Goal: Task Accomplishment & Management: Complete application form

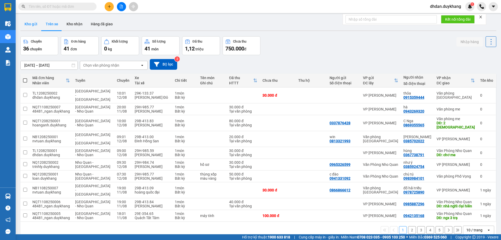
click at [30, 26] on button "Kho gửi" at bounding box center [30, 24] width 21 height 13
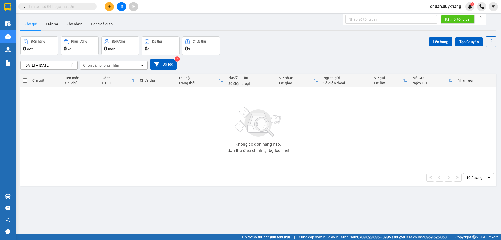
click at [109, 6] on icon "plus" at bounding box center [109, 7] width 4 height 4
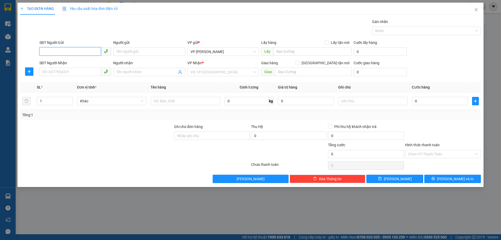
click at [74, 53] on input "SĐT Người Gửi" at bounding box center [70, 51] width 62 height 8
type input "096301229"
click at [76, 68] on input "SĐT Người Nhận" at bounding box center [70, 72] width 62 height 8
click at [129, 73] on input "Người nhận" at bounding box center [146, 72] width 60 height 6
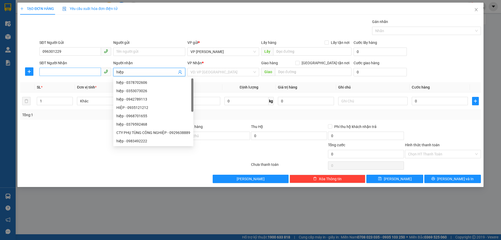
type input "hiệp"
click at [75, 71] on input "SĐT Người Nhận" at bounding box center [70, 72] width 62 height 8
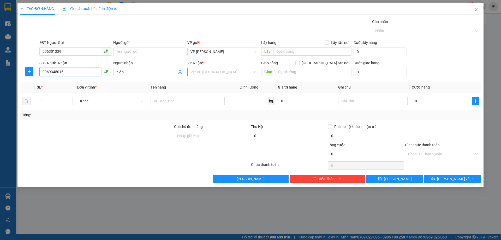
type input "0969345015"
click at [217, 73] on input "search" at bounding box center [221, 72] width 62 height 8
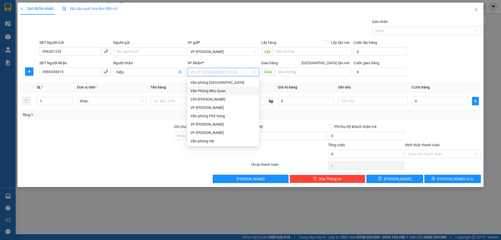
click at [216, 91] on div "Văn Phòng Nho Quan" at bounding box center [222, 91] width 65 height 6
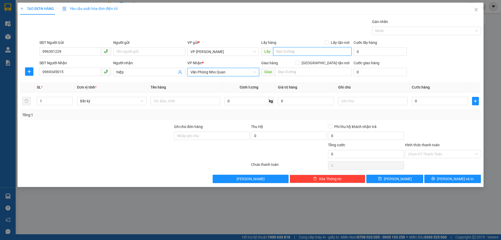
click at [282, 53] on input "text" at bounding box center [312, 51] width 78 height 8
type input "vp"
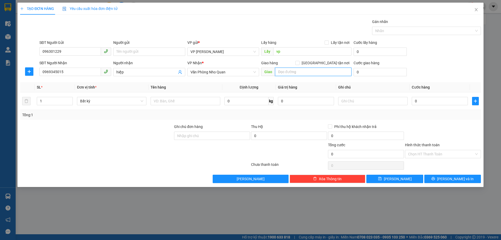
click at [284, 68] on input "text" at bounding box center [313, 72] width 76 height 8
type input "v"
type input "bến xe nho quan [GEOGRAPHIC_DATA]"
click at [364, 53] on input "0" at bounding box center [379, 51] width 53 height 8
type input "5"
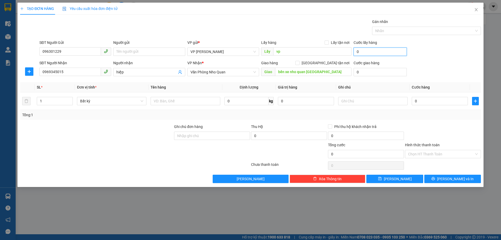
type input "5"
type input "50"
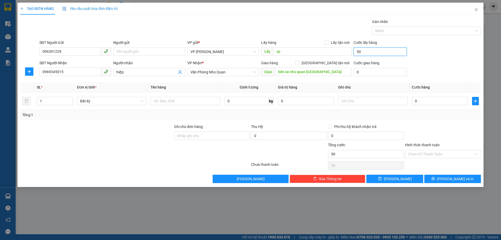
type input "500"
type input "5.000"
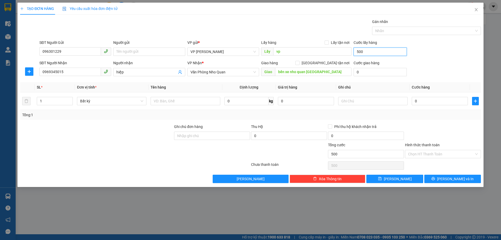
type input "5.000"
type input "50.000"
drag, startPoint x: 375, startPoint y: 50, endPoint x: 347, endPoint y: 50, distance: 28.4
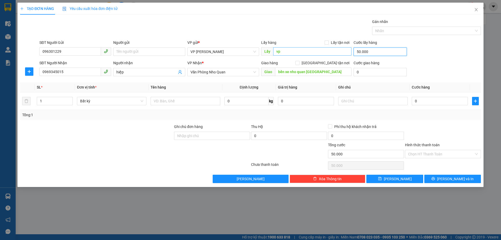
click at [347, 50] on div "SĐT Người Gửi 096301229 Người gửi Tên người gửi VP gửi * VP [PERSON_NAME] Lấy h…" at bounding box center [259, 49] width 443 height 18
type input "0"
type input "vp"
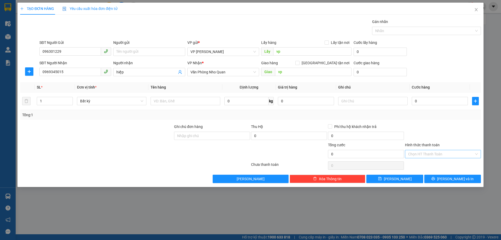
click at [426, 155] on input "Hình thức thanh toán" at bounding box center [441, 154] width 66 height 8
click at [437, 101] on input "0" at bounding box center [440, 101] width 56 height 8
type input "5"
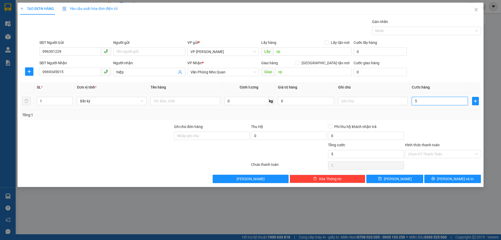
type input "50"
type input "500"
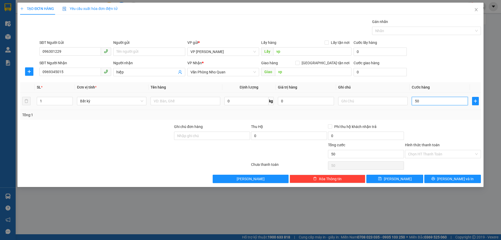
type input "500"
type input "5.000"
type input "50.000"
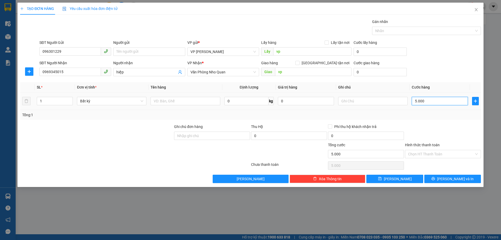
type input "50.000"
click at [431, 149] on div "Hình thức thanh toán" at bounding box center [443, 146] width 76 height 8
click at [431, 153] on input "Hình thức thanh toán" at bounding box center [441, 154] width 66 height 8
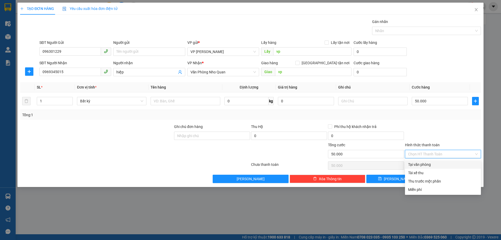
click at [426, 166] on div "Tại văn phòng" at bounding box center [443, 164] width 70 height 6
type input "0"
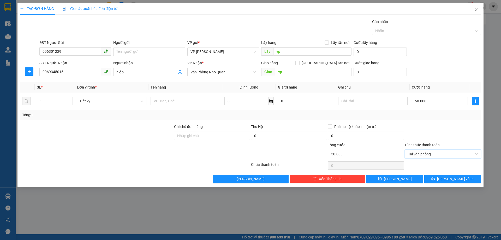
click at [438, 137] on div at bounding box center [442, 133] width 77 height 18
click at [452, 182] on button "[PERSON_NAME] và In" at bounding box center [452, 179] width 57 height 8
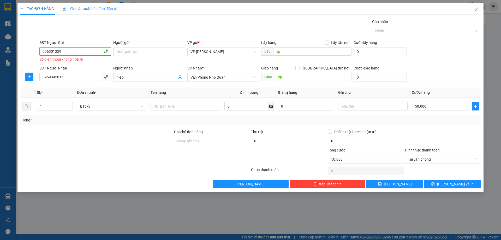
click at [75, 56] on div "096301229 Số điện thoại không hợp lệ" at bounding box center [75, 54] width 72 height 14
click at [70, 47] on div "SĐT Người Gửi" at bounding box center [75, 44] width 72 height 8
click at [68, 49] on input "096301229" at bounding box center [70, 51] width 62 height 8
click at [55, 50] on input "096301229" at bounding box center [70, 51] width 62 height 8
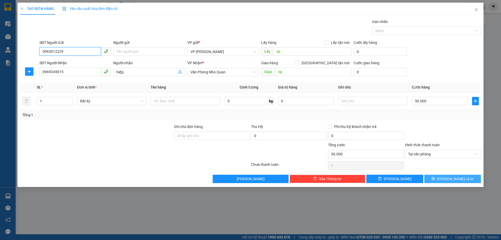
type input "0963012229"
click at [456, 181] on span "[PERSON_NAME] và In" at bounding box center [455, 179] width 37 height 6
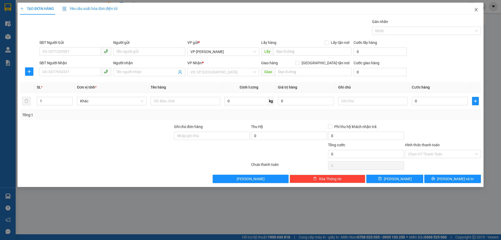
click at [476, 11] on icon "close" at bounding box center [476, 10] width 4 height 4
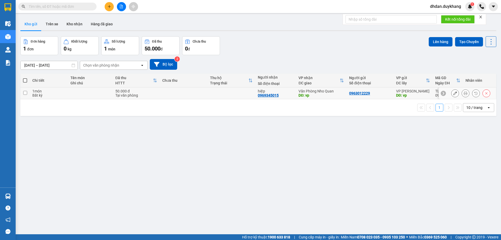
click at [451, 93] on button at bounding box center [454, 93] width 7 height 9
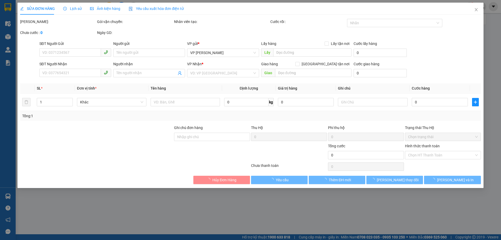
type input "0963012229"
type input "vp"
type input "0969345015"
type input "hiệp"
type input "vp"
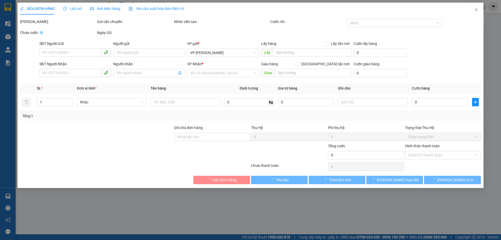
type input "50.000"
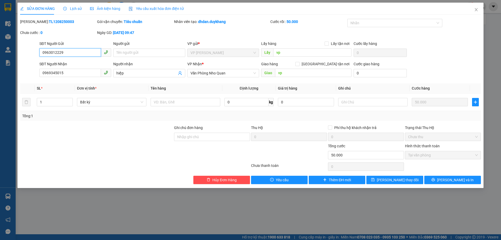
click at [430, 155] on span "Tại văn phòng" at bounding box center [443, 155] width 70 height 8
click at [357, 155] on input "50.000" at bounding box center [366, 155] width 76 height 8
click at [70, 50] on input "0963012229" at bounding box center [70, 52] width 62 height 8
click at [476, 11] on icon "close" at bounding box center [476, 10] width 4 height 4
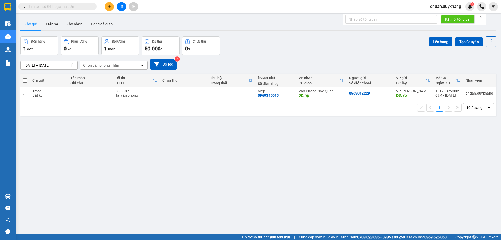
click at [110, 6] on icon "plus" at bounding box center [109, 7] width 4 height 4
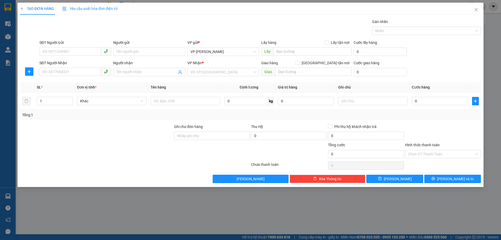
click at [55, 45] on div "SĐT Người Gửi" at bounding box center [75, 43] width 72 height 6
click at [55, 47] on input "SĐT Người Gửi" at bounding box center [70, 51] width 62 height 8
click at [54, 47] on div "SĐT Người Gửi" at bounding box center [75, 44] width 72 height 8
click at [53, 50] on input "SĐT Người Gửi" at bounding box center [70, 51] width 62 height 8
click at [479, 11] on span "Close" at bounding box center [476, 10] width 15 height 15
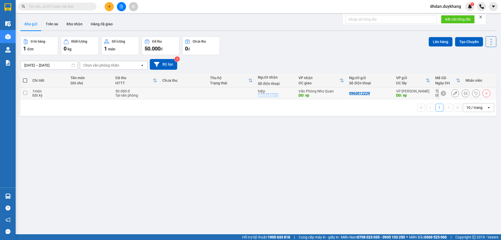
drag, startPoint x: 284, startPoint y: 96, endPoint x: 257, endPoint y: 94, distance: 27.2
click at [258, 94] on div "hiệp 0969345015" at bounding box center [275, 93] width 35 height 8
checkbox input "true"
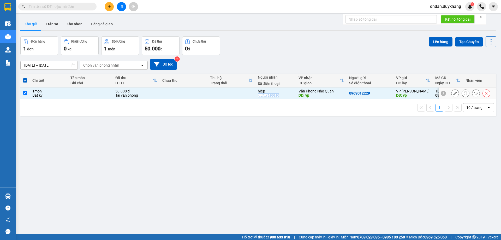
copy div "0969345015"
click at [110, 5] on icon "plus" at bounding box center [109, 7] width 4 height 4
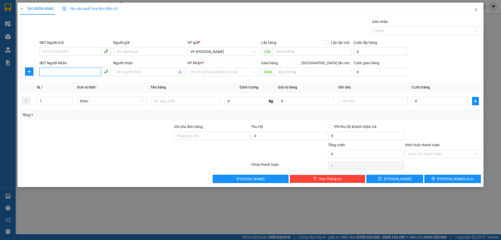
click at [65, 71] on input "SĐT Người Nhận" at bounding box center [70, 72] width 62 height 8
paste input "0969345015"
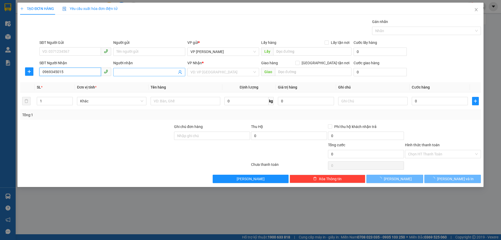
type input "0969345015"
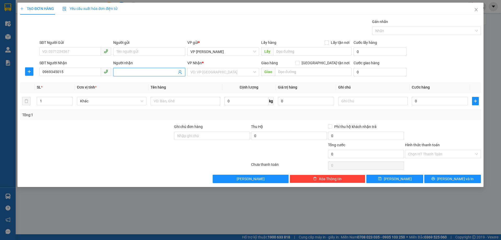
click at [123, 70] on input "Người nhận" at bounding box center [146, 72] width 60 height 6
type input "hiệp"
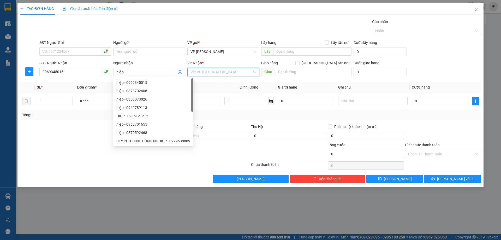
click at [194, 71] on input "search" at bounding box center [221, 72] width 62 height 8
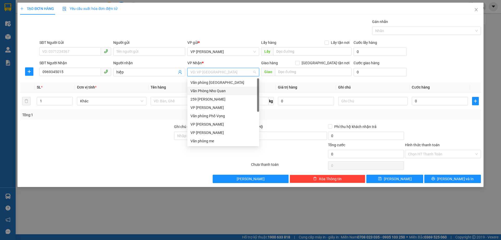
click at [213, 92] on div "Văn Phòng Nho Quan" at bounding box center [222, 91] width 65 height 6
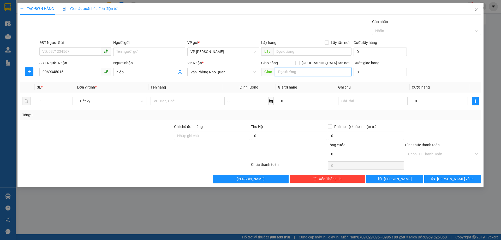
click at [290, 73] on input "text" at bounding box center [313, 72] width 76 height 8
type input "vp"
click at [289, 51] on input "text" at bounding box center [312, 51] width 78 height 8
type input "vp"
click at [382, 52] on input "0" at bounding box center [379, 51] width 53 height 8
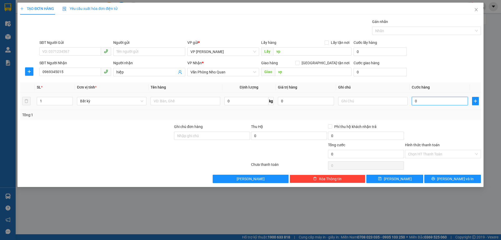
click at [427, 103] on input "0" at bounding box center [440, 101] width 56 height 8
type input "5"
type input "50"
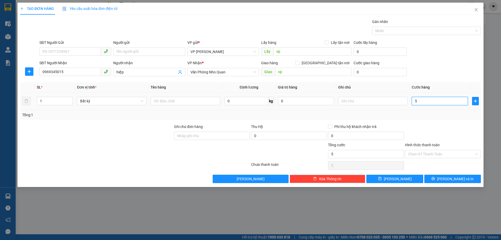
type input "50"
type input "500"
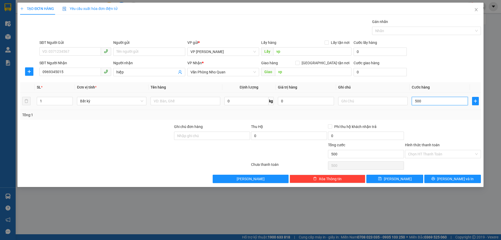
type input "5.000"
type input "50.000"
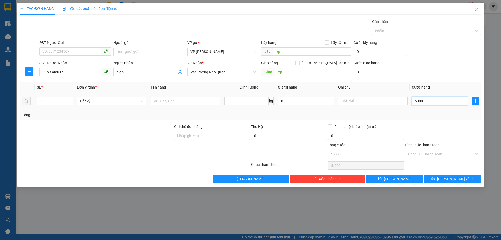
type input "50.000"
click at [444, 182] on button "[PERSON_NAME] và In" at bounding box center [452, 179] width 57 height 8
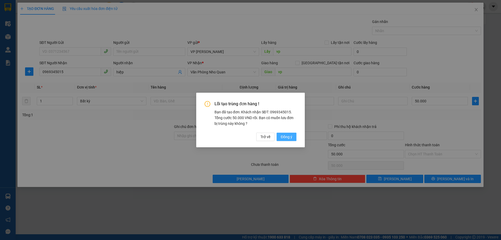
click at [285, 135] on span "Đồng ý" at bounding box center [286, 137] width 11 height 6
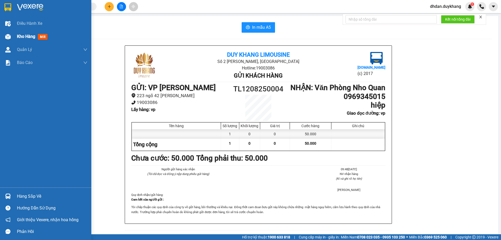
click at [33, 36] on span "Kho hàng" at bounding box center [26, 36] width 18 height 5
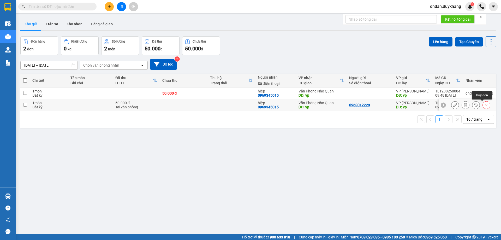
click at [484, 105] on icon at bounding box center [486, 105] width 4 height 4
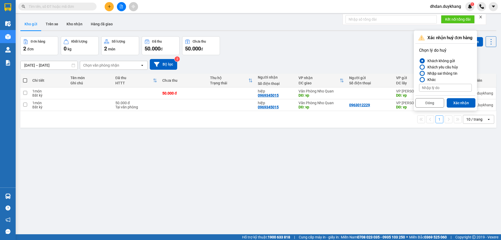
drag, startPoint x: 446, startPoint y: 73, endPoint x: 453, endPoint y: 85, distance: 14.1
click at [447, 73] on div "Nhập sai thông tin" at bounding box center [441, 73] width 32 height 6
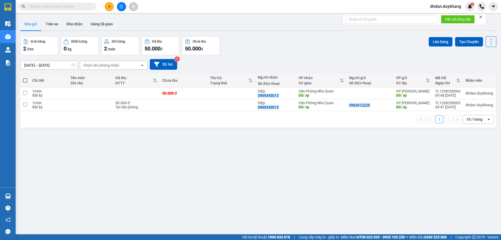
click at [269, 137] on div "ver 1.8.137 Kho gửi Trên xe Kho nhận Hàng đã giao Đơn hàng 2 đơn Khối lượng 0 k…" at bounding box center [258, 136] width 480 height 240
drag, startPoint x: 367, startPoint y: 105, endPoint x: 347, endPoint y: 105, distance: 19.6
click at [349, 105] on div "0963012229" at bounding box center [359, 105] width 21 height 4
copy div "0963012229"
click at [453, 93] on icon at bounding box center [455, 93] width 4 height 4
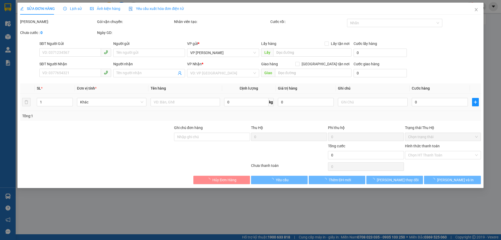
type input "vp"
type input "0969345015"
type input "hiệp"
type input "vp"
type input "50.000"
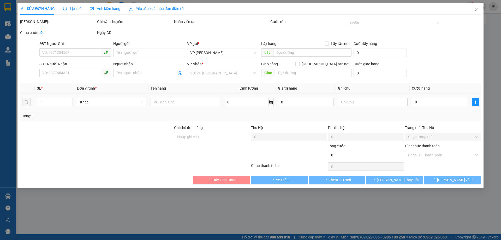
type input "50.000"
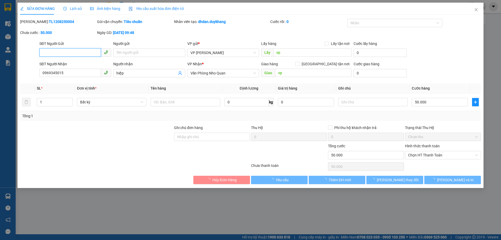
click at [62, 52] on input "SĐT Người Gửi" at bounding box center [70, 52] width 62 height 8
paste input "0963012229"
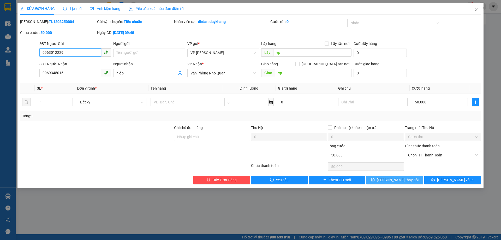
type input "0963012229"
click at [389, 180] on span "[PERSON_NAME] thay đổi" at bounding box center [398, 180] width 42 height 6
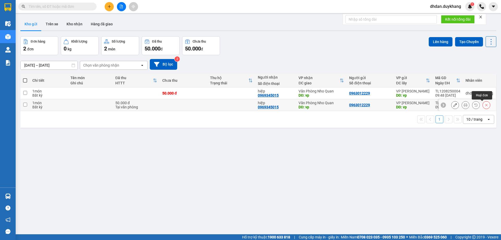
click at [484, 104] on icon at bounding box center [486, 105] width 4 height 4
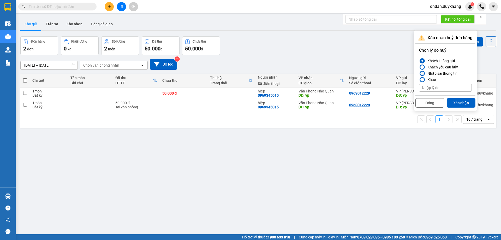
click at [431, 73] on div "Nhập sai thông tin" at bounding box center [441, 73] width 32 height 6
click at [419, 73] on input "Nhập sai thông tin" at bounding box center [419, 73] width 0 height 0
click at [464, 103] on button "Xác nhận" at bounding box center [461, 102] width 29 height 9
